Goal: Communication & Community: Answer question/provide support

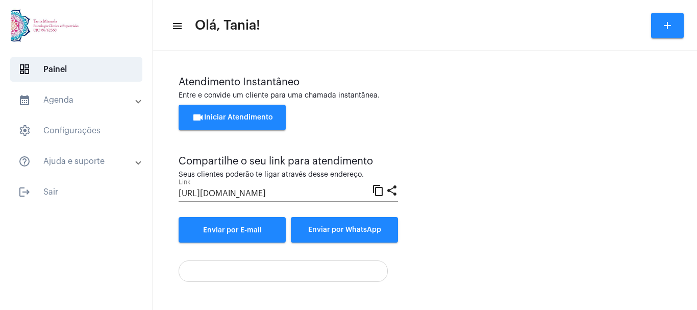
scroll to position [71, 0]
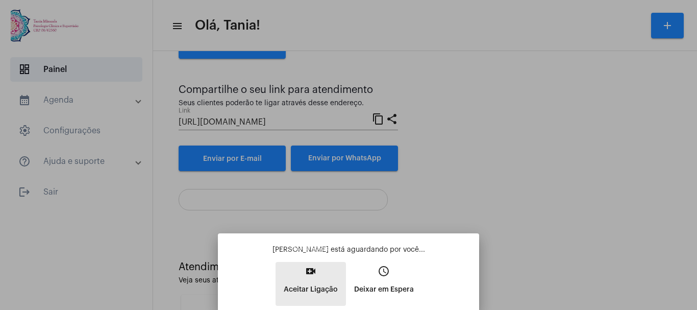
click at [311, 275] on mat-icon "video_call" at bounding box center [311, 271] width 12 height 12
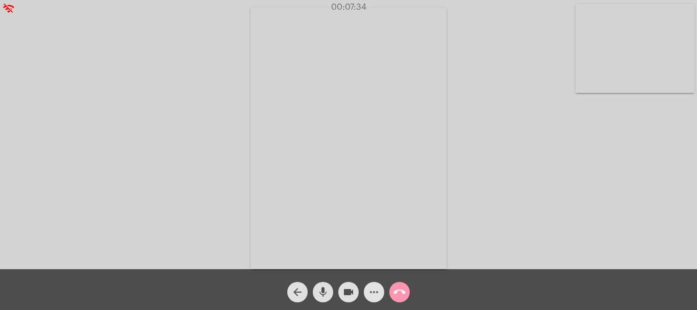
click at [375, 291] on mat-icon "more_horiz" at bounding box center [374, 292] width 12 height 12
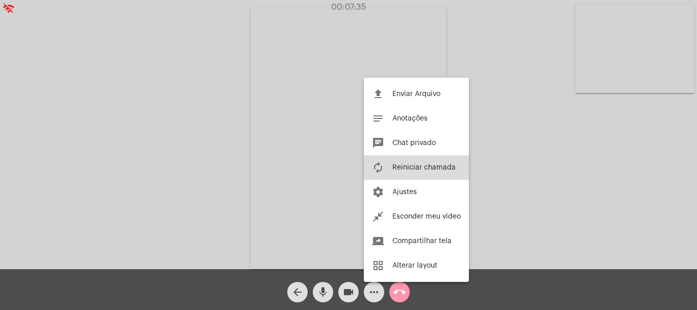
click at [413, 165] on span "Reiniciar chamada" at bounding box center [423, 167] width 63 height 7
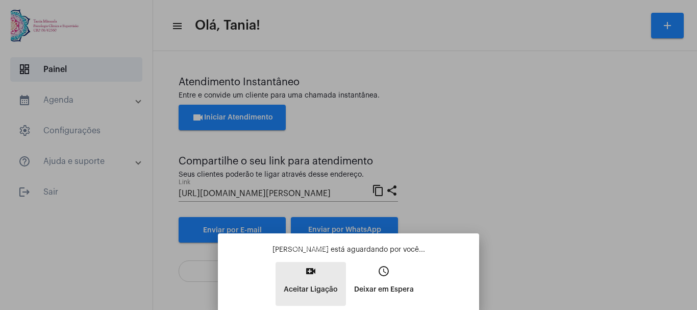
click at [312, 272] on mat-icon "video_call" at bounding box center [311, 271] width 12 height 12
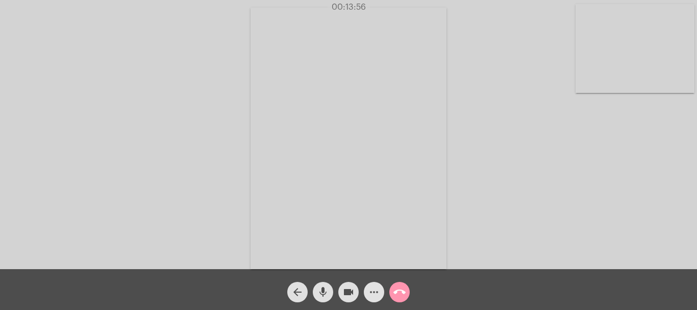
click at [378, 294] on mat-icon "more_horiz" at bounding box center [374, 292] width 12 height 12
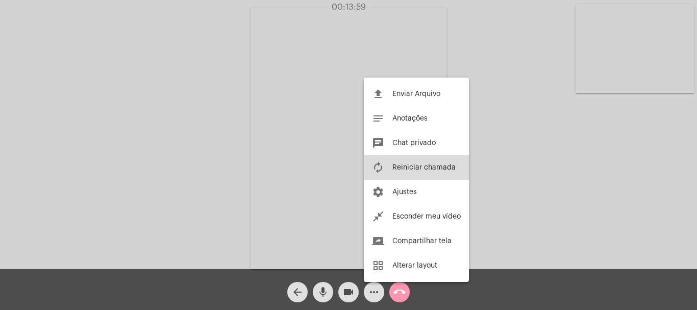
click at [418, 169] on span "Reiniciar chamada" at bounding box center [423, 167] width 63 height 7
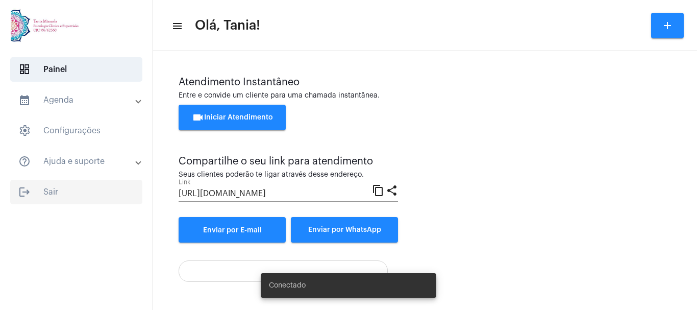
click at [51, 192] on span "logout Sair" at bounding box center [76, 192] width 132 height 24
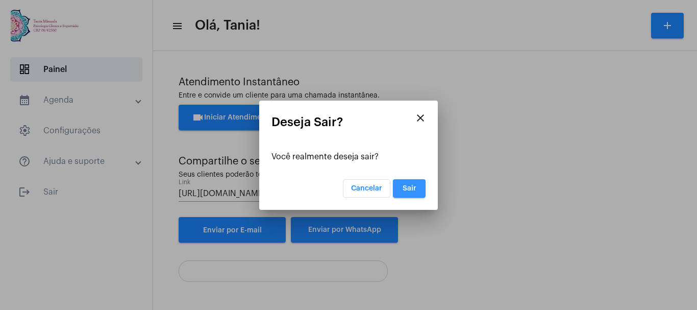
click at [415, 188] on span "Sair" at bounding box center [410, 188] width 14 height 7
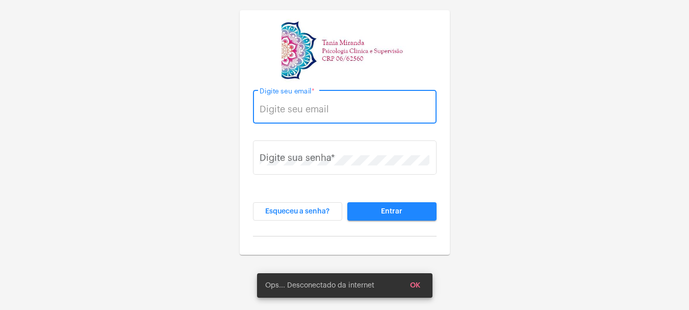
click at [321, 108] on input "Digite seu email *" at bounding box center [345, 109] width 170 height 10
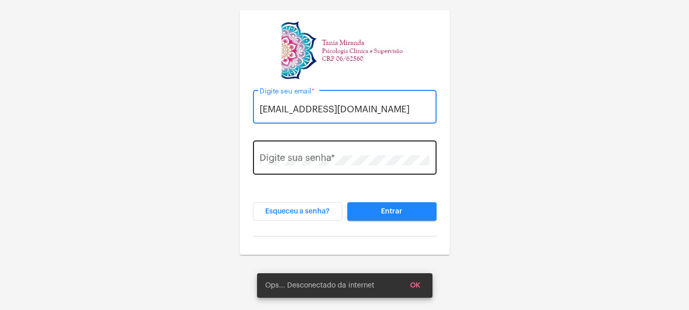
type input "tania@taniamiranda.com.br"
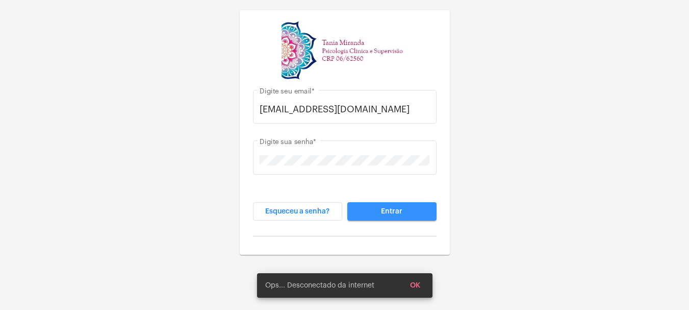
click at [407, 212] on button "Entrar" at bounding box center [391, 211] width 89 height 18
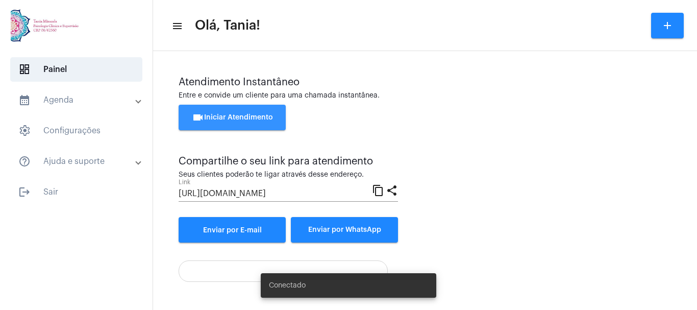
click at [233, 119] on span "videocam Iniciar Atendimento" at bounding box center [232, 117] width 81 height 7
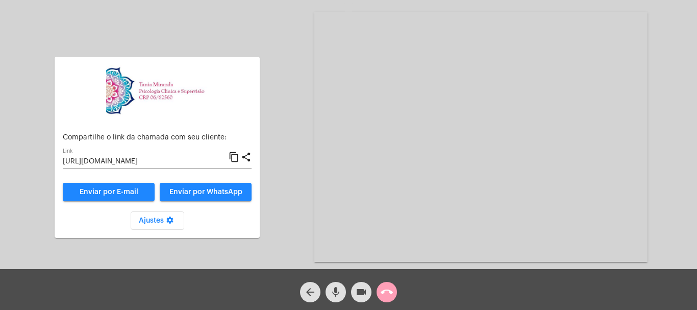
click at [387, 293] on mat-icon "call_end" at bounding box center [387, 292] width 12 height 12
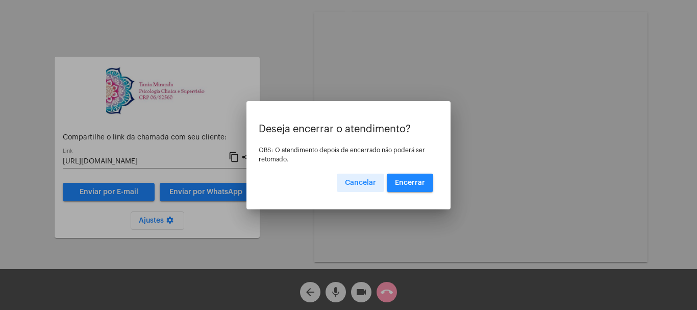
click at [407, 185] on span "Encerrar" at bounding box center [410, 182] width 30 height 7
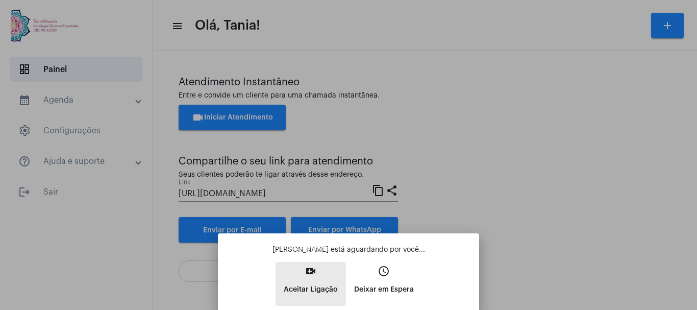
click at [311, 269] on mat-icon "video_call" at bounding box center [311, 271] width 12 height 12
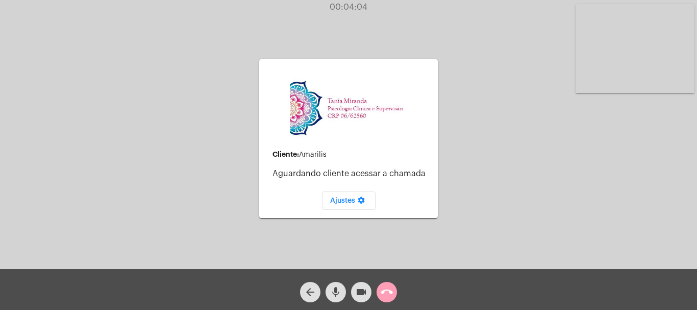
click at [381, 296] on mat-icon "call_end" at bounding box center [387, 292] width 12 height 12
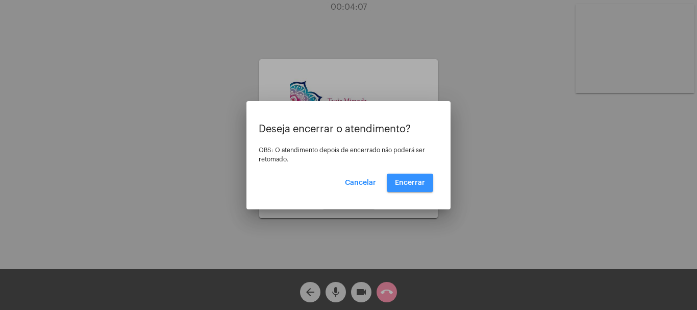
click at [408, 184] on span "Encerrar" at bounding box center [410, 182] width 30 height 7
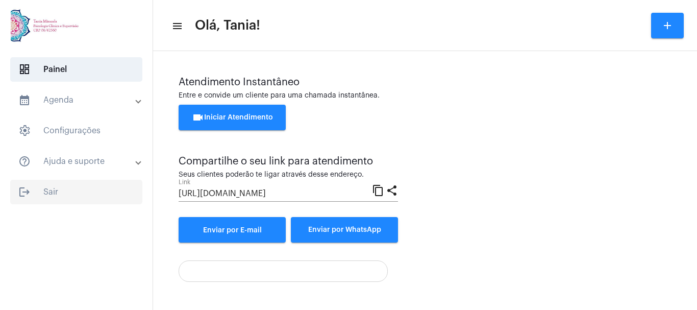
click at [47, 189] on span "logout Sair" at bounding box center [76, 192] width 132 height 24
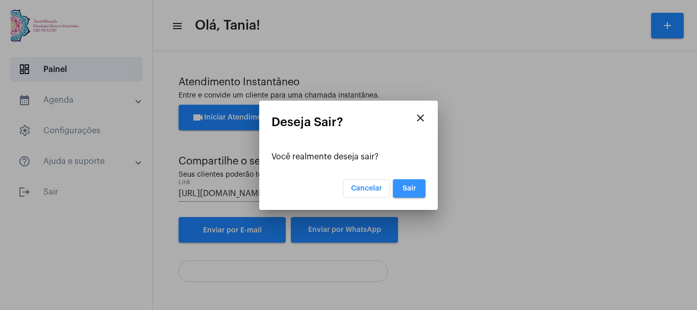
click at [412, 189] on span "Sair" at bounding box center [410, 188] width 14 height 7
